Goal: Task Accomplishment & Management: Manage account settings

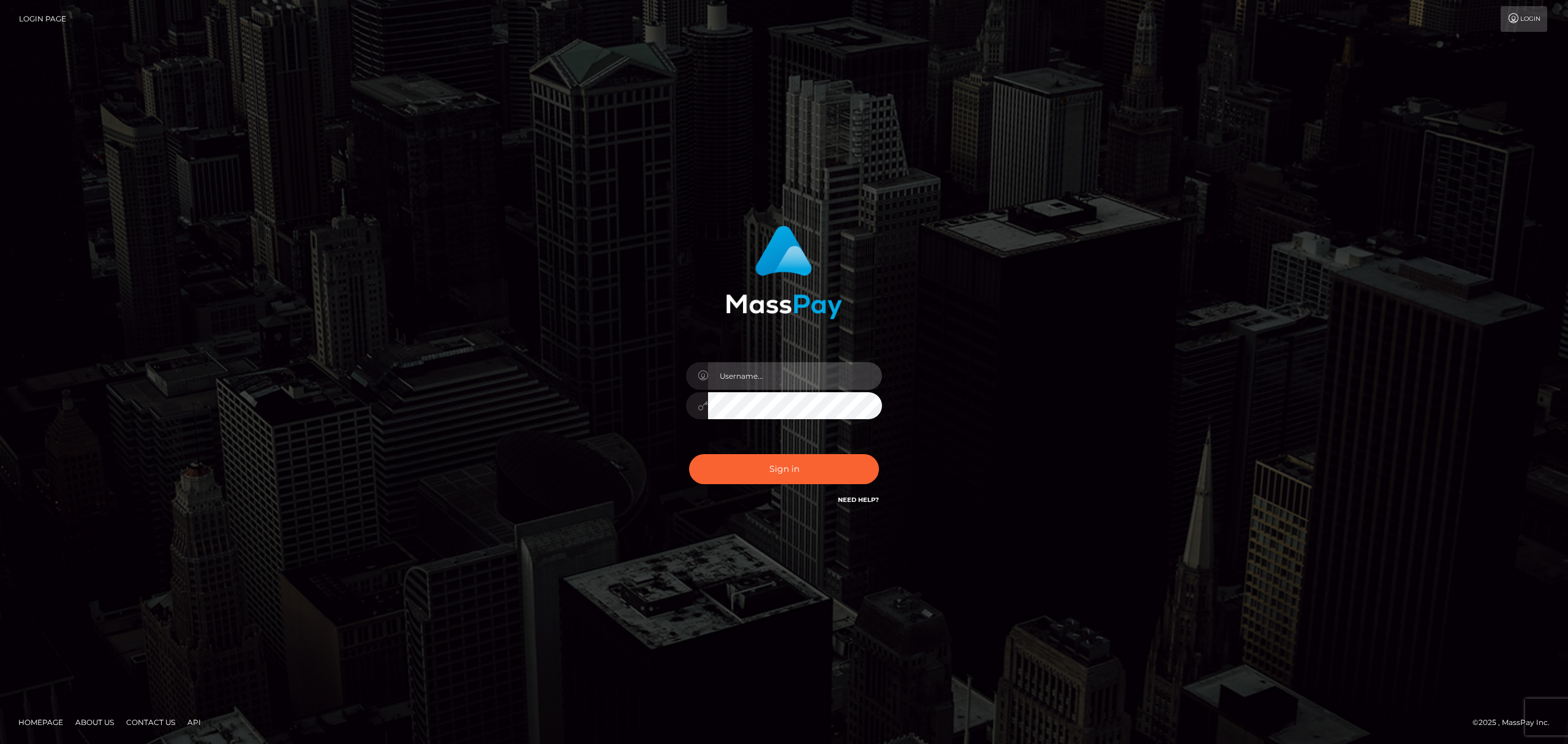
click at [723, 376] on input "text" at bounding box center [795, 376] width 174 height 28
click at [788, 377] on input "text" at bounding box center [795, 376] width 174 height 28
type input "Eric"
click at [804, 467] on button "Sign in" at bounding box center [784, 469] width 190 height 30
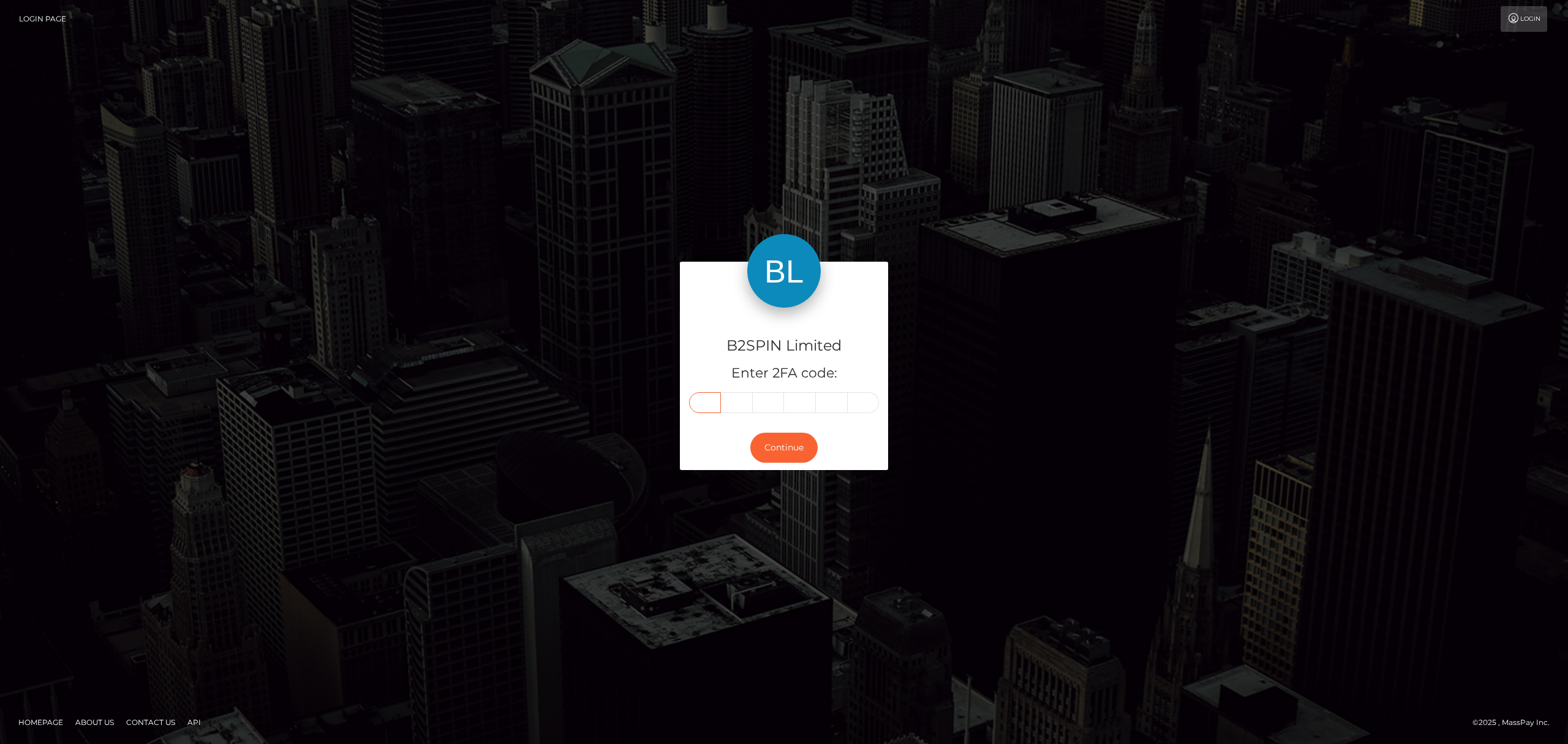
click at [699, 404] on input "text" at bounding box center [705, 402] width 32 height 21
paste input "6"
type input "6"
type input "4"
type input "0"
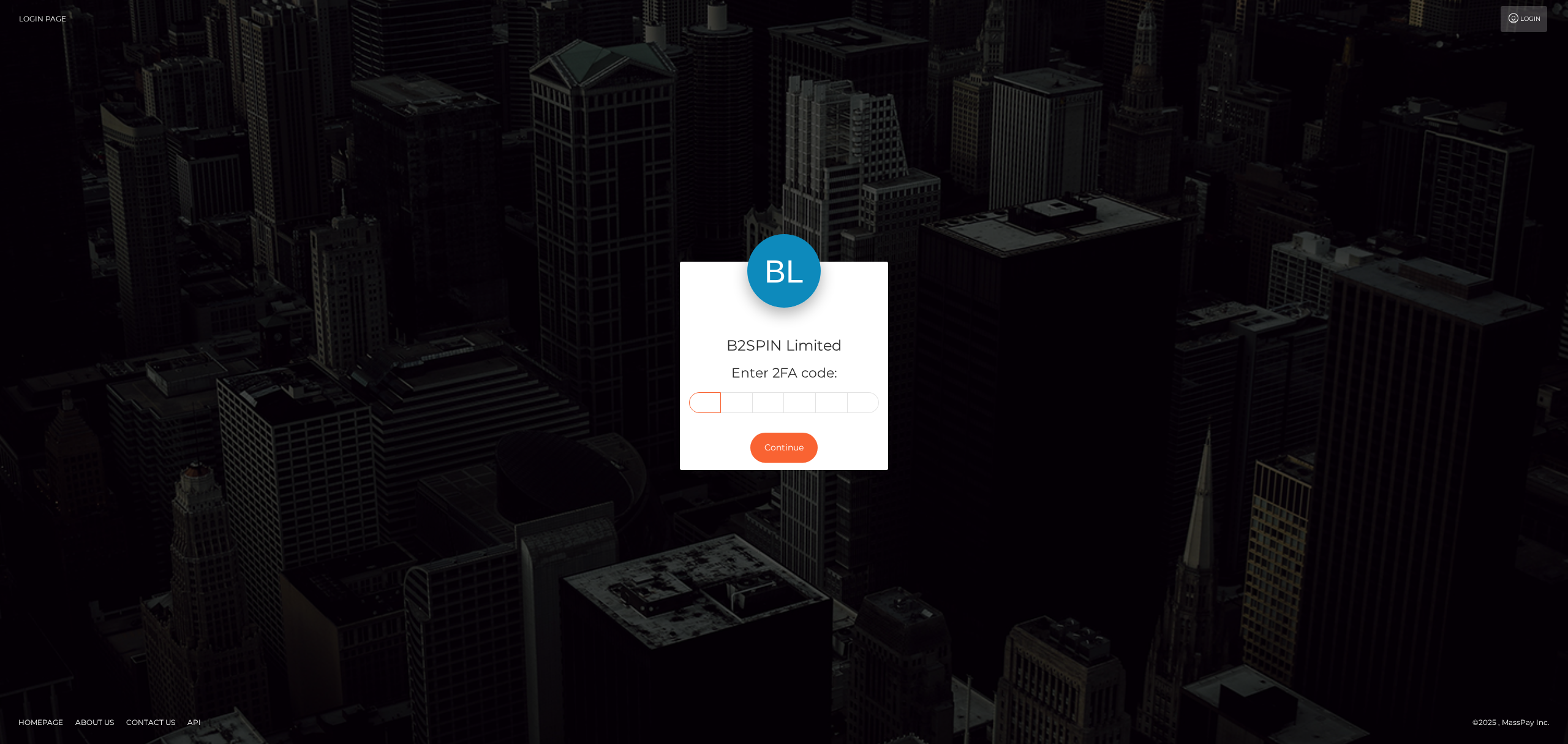
type input "4"
type input "7"
type input "2"
click at [777, 456] on button "Continue" at bounding box center [784, 447] width 67 height 30
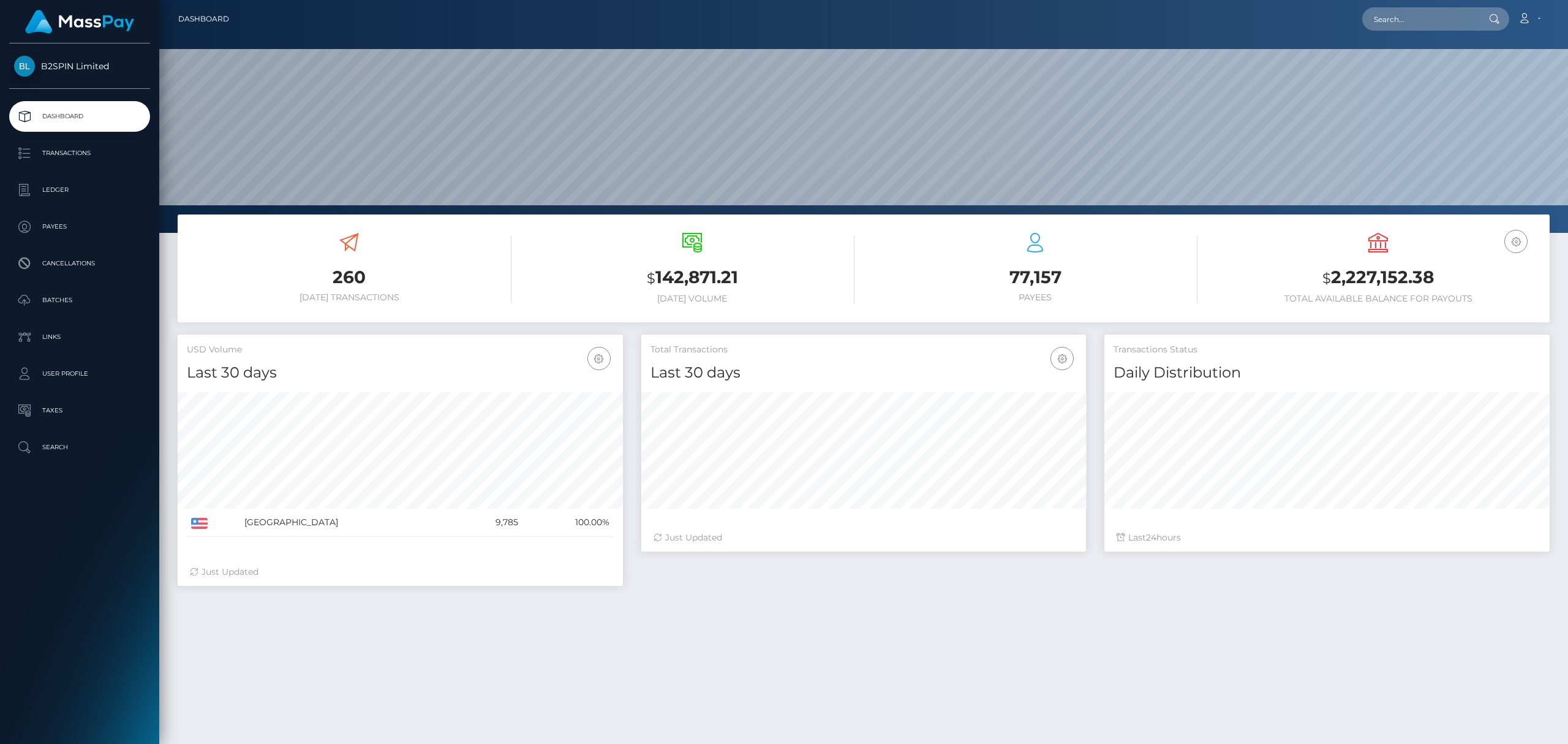
scroll to position [217, 445]
click at [84, 153] on p "Transactions" at bounding box center [79, 153] width 131 height 18
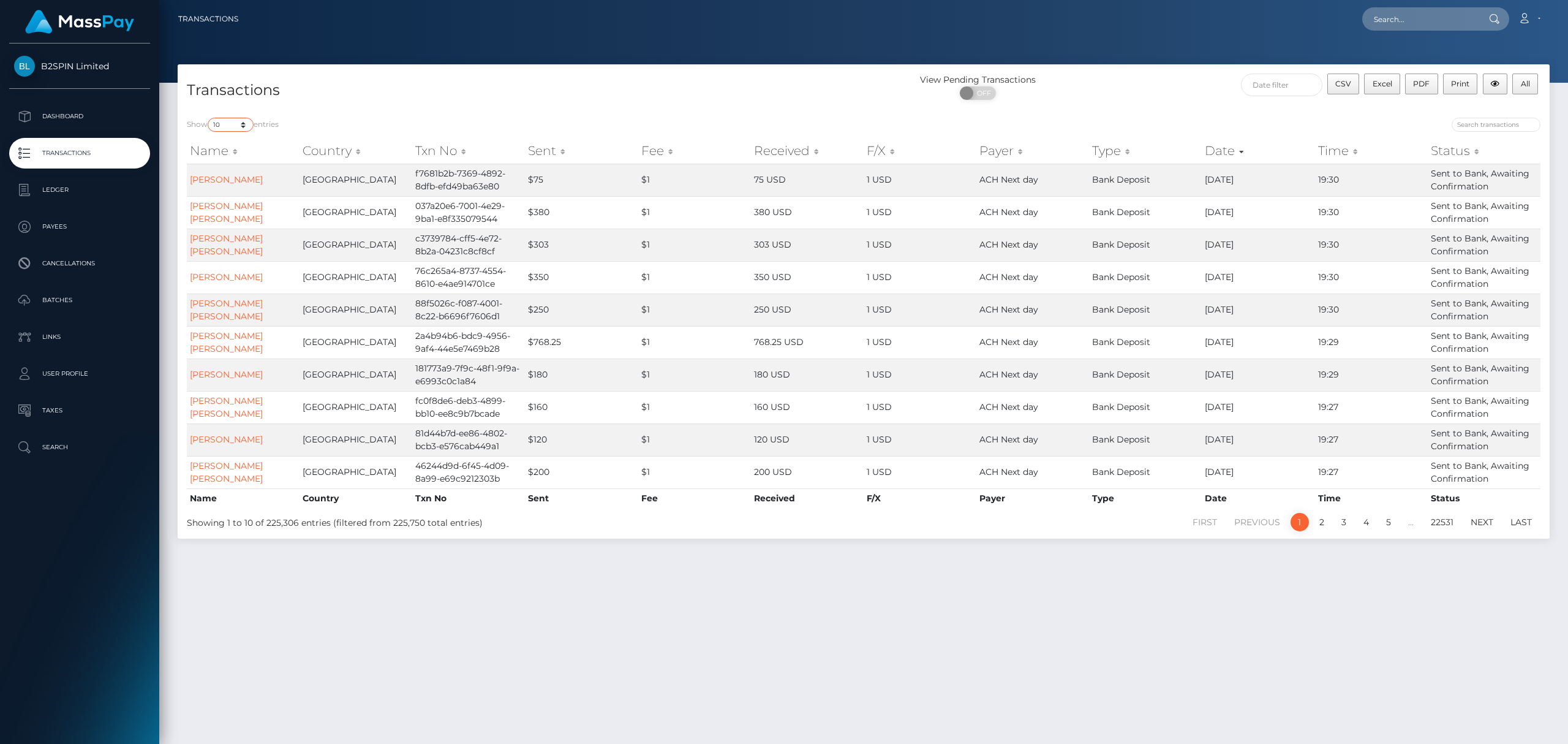
click at [227, 128] on select "10 25 50 100 250 500 1,000 3,500" at bounding box center [231, 124] width 46 height 14
select select "3500"
click at [209, 118] on select "10 25 50 100 250 500 1,000 3,500" at bounding box center [231, 124] width 46 height 14
click at [988, 94] on span "OFF" at bounding box center [982, 93] width 30 height 13
checkbox input "true"
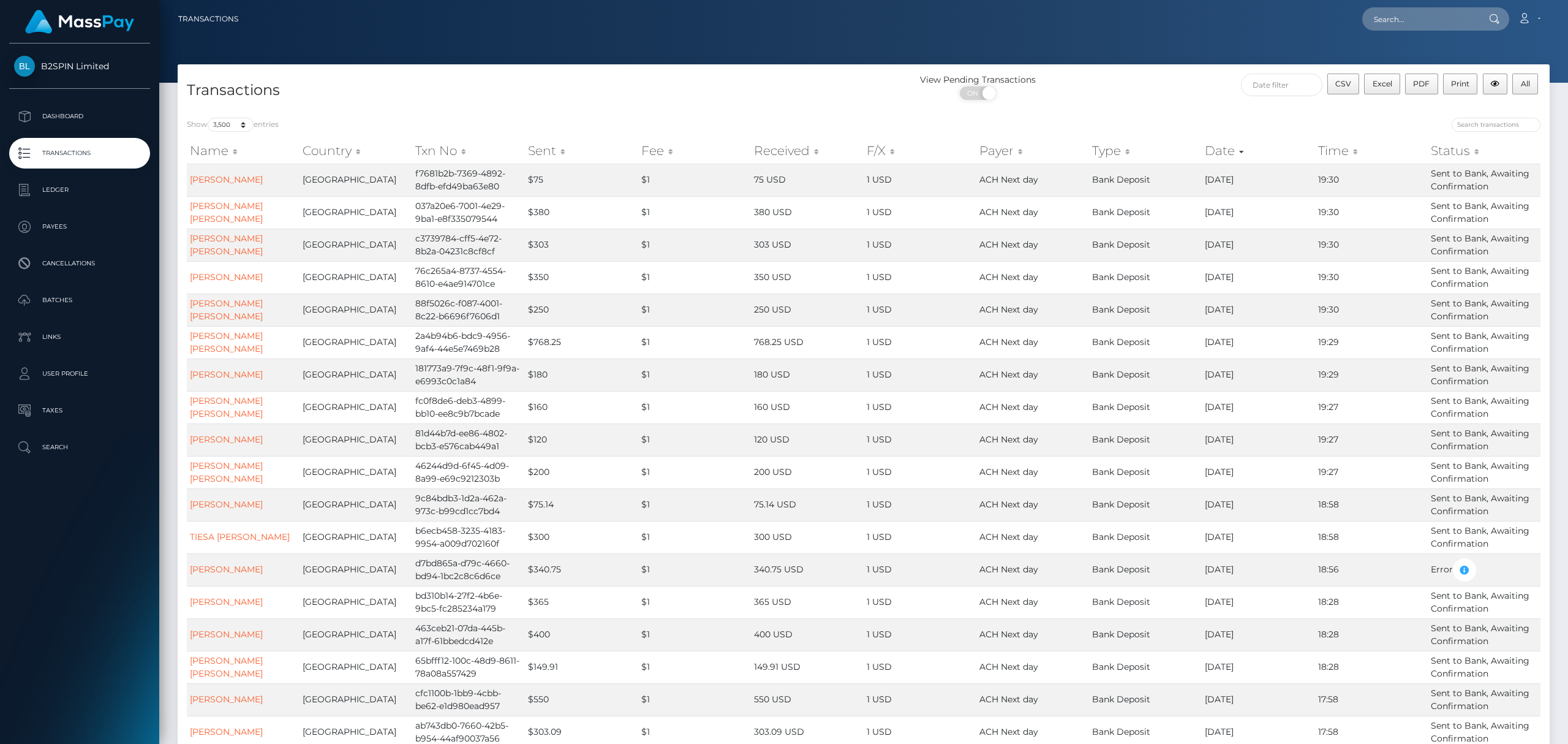
click at [1385, 128] on div at bounding box center [1207, 126] width 668 height 17
click at [1377, 85] on span "Excel" at bounding box center [1383, 83] width 20 height 9
click at [1455, 20] on input "text" at bounding box center [1420, 19] width 115 height 23
paste input "94d790ba-ec5f-4e3d-97eb-6ca108cfdaea"
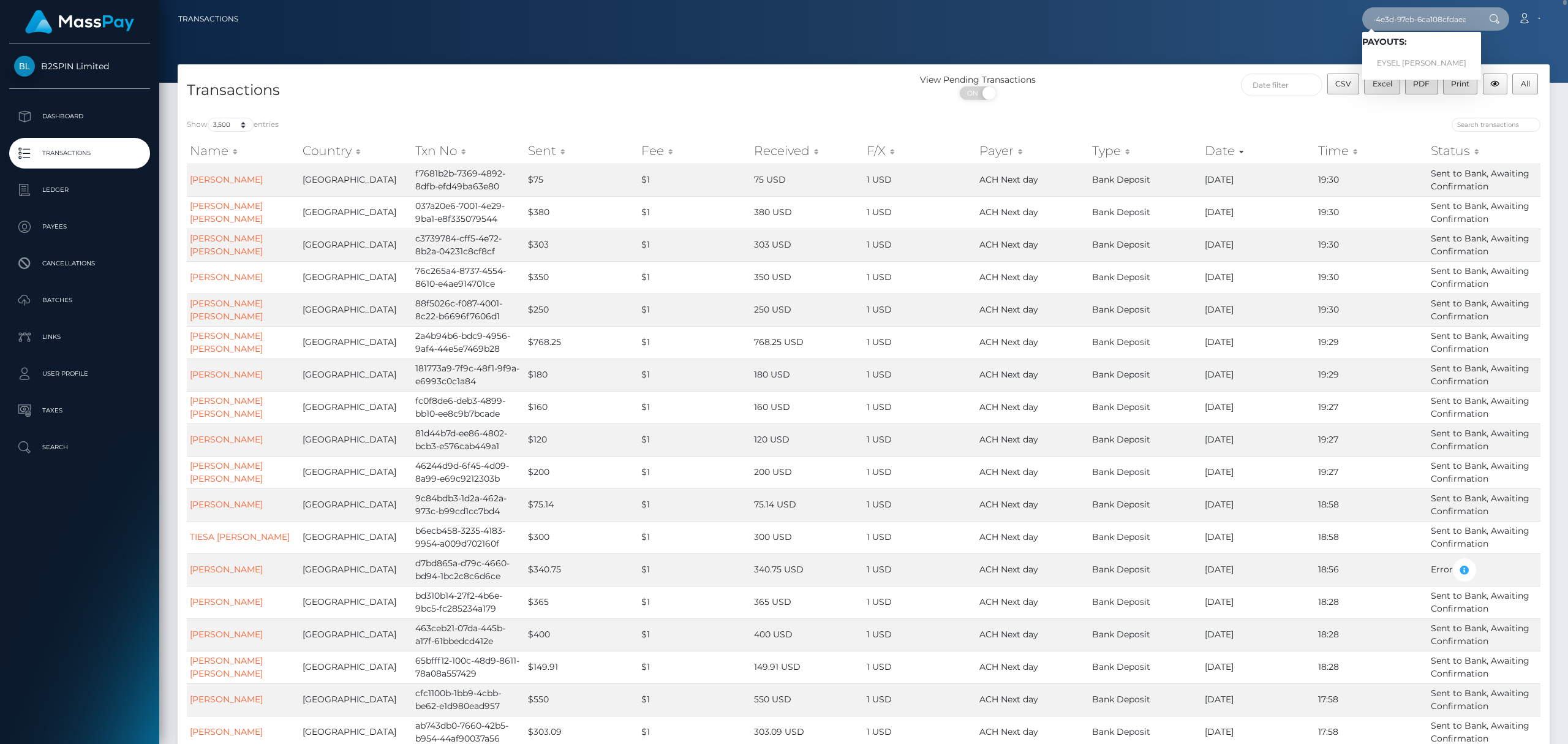
type input "94d790ba-ec5f-4e3d-97eb-6ca108cfdaea"
click at [1432, 60] on link "EYSEL MARIO MIGOYA PEREZ" at bounding box center [1422, 63] width 119 height 23
click at [1425, 64] on div "Transactions View Pending Transactions ON OFF CSV Excel PDF Print All" at bounding box center [863, 86] width 1372 height 44
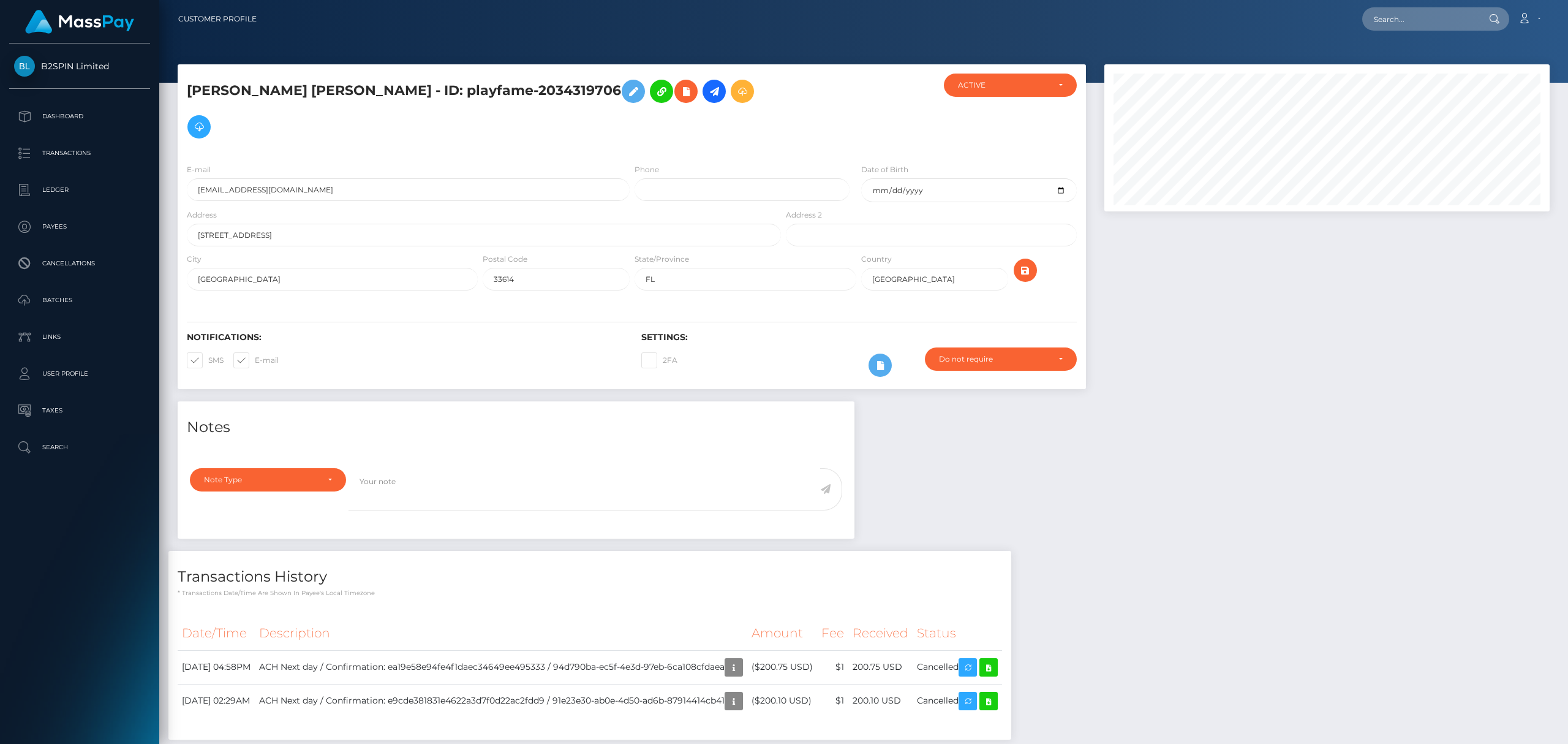
scroll to position [147, 445]
drag, startPoint x: 1381, startPoint y: 368, endPoint x: 376, endPoint y: 2, distance: 1069.6
click at [1382, 401] on div "Notes Note Type Compliance Clear Compliance General Note Type" at bounding box center [863, 576] width 1390 height 350
